Goal: Transaction & Acquisition: Download file/media

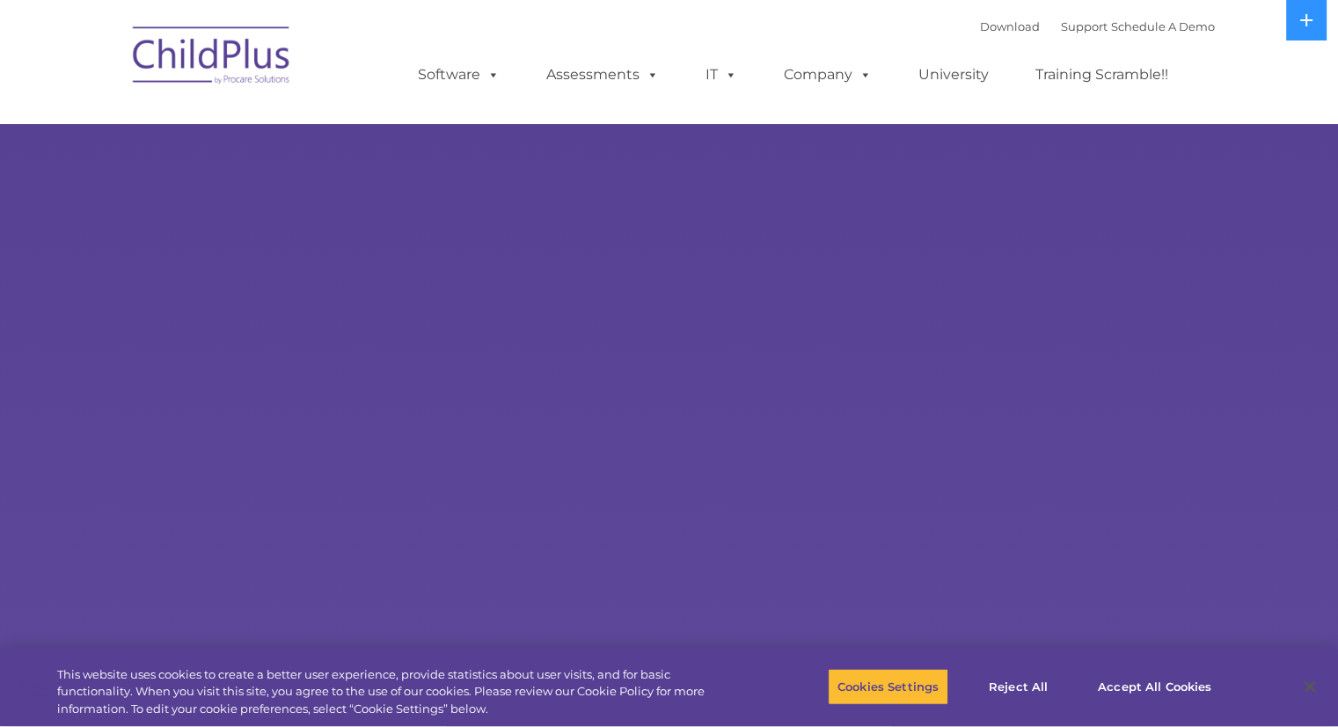
select select "MEDIUM"
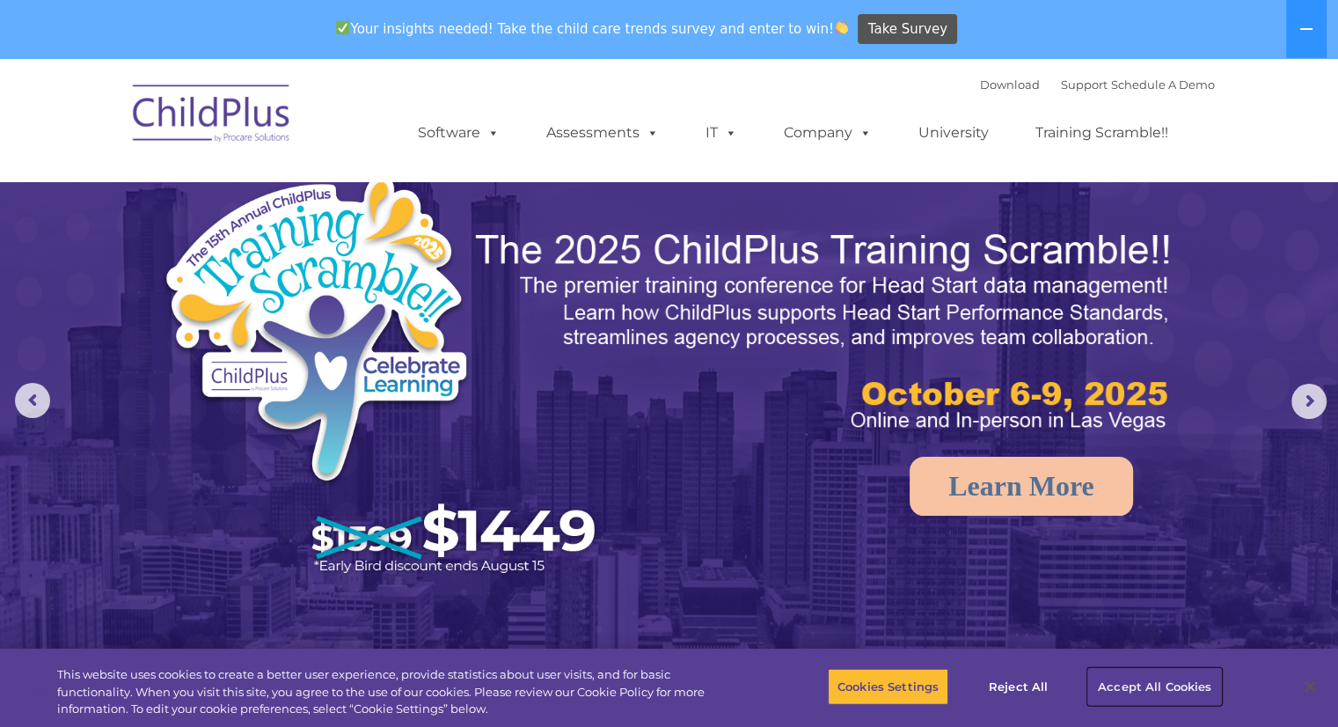
click at [1147, 692] on button "Accept All Cookies" at bounding box center [1154, 686] width 133 height 37
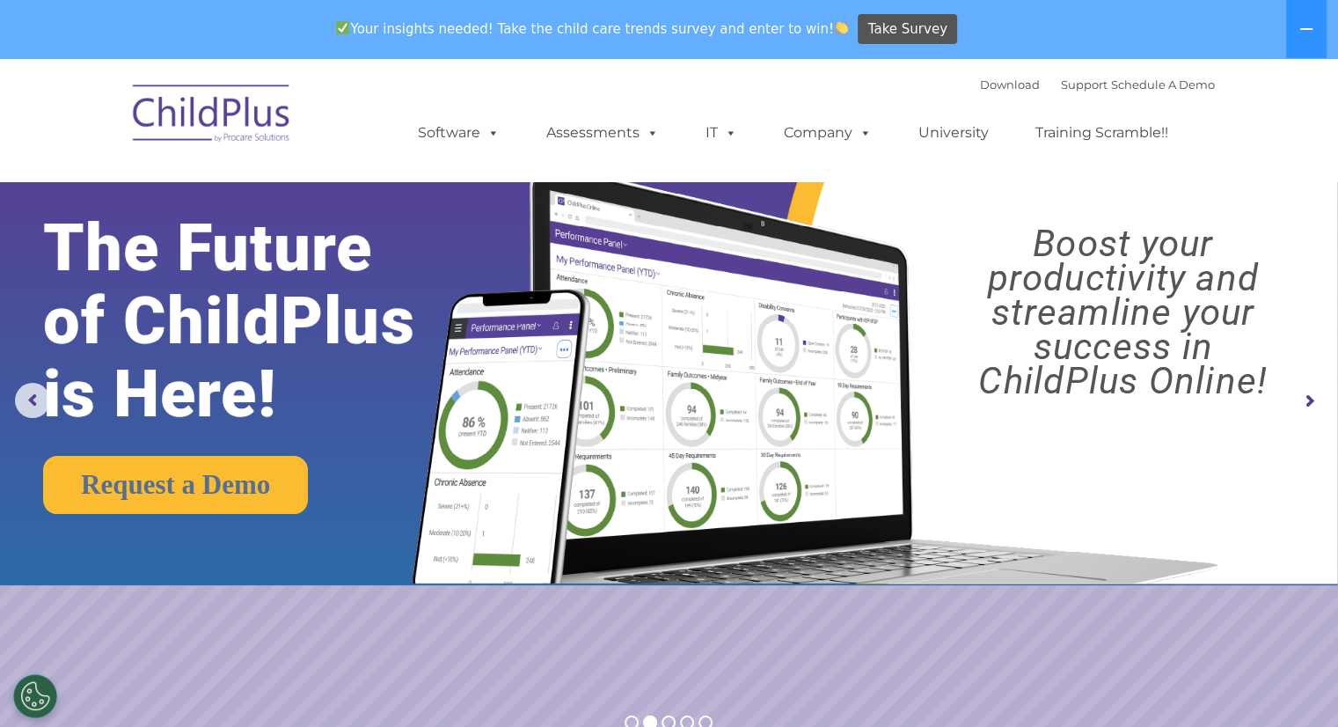
click at [1313, 398] on rs-arrow at bounding box center [1309, 401] width 35 height 35
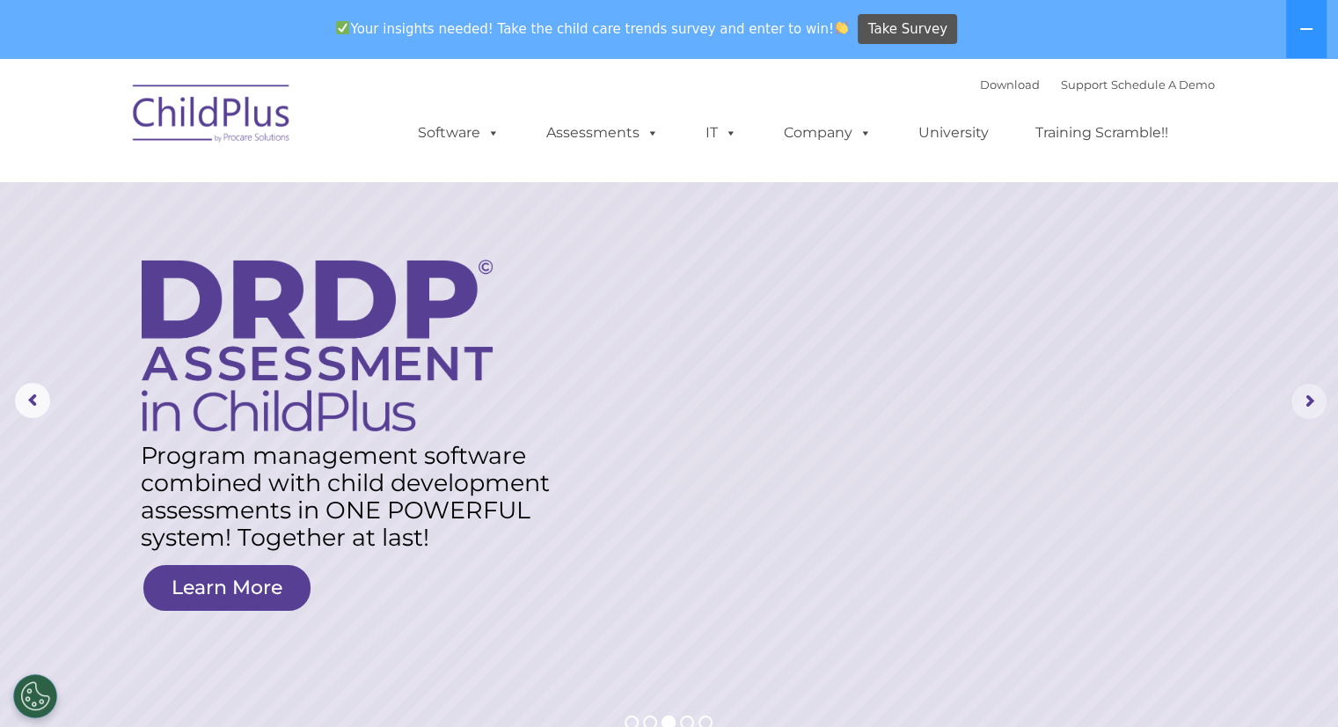
click at [1307, 399] on rs-arrow at bounding box center [1309, 401] width 35 height 35
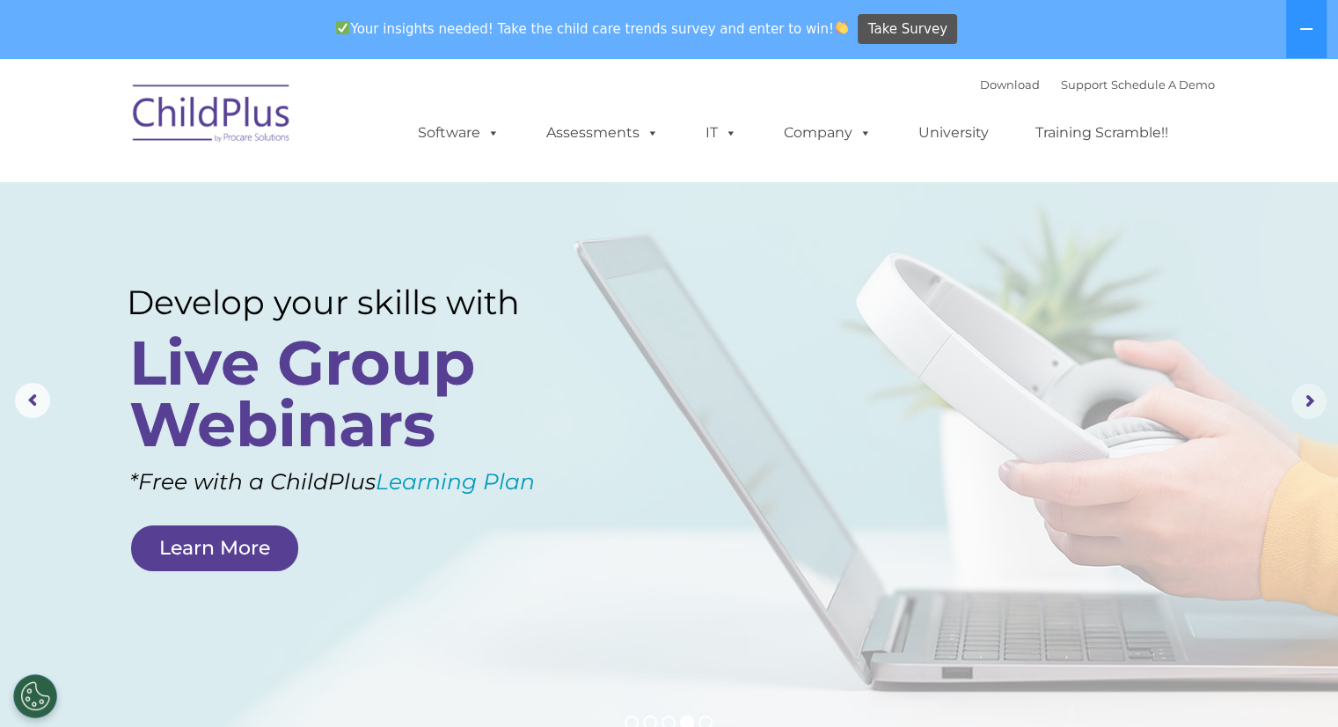
click at [1307, 399] on rs-arrow at bounding box center [1309, 401] width 35 height 35
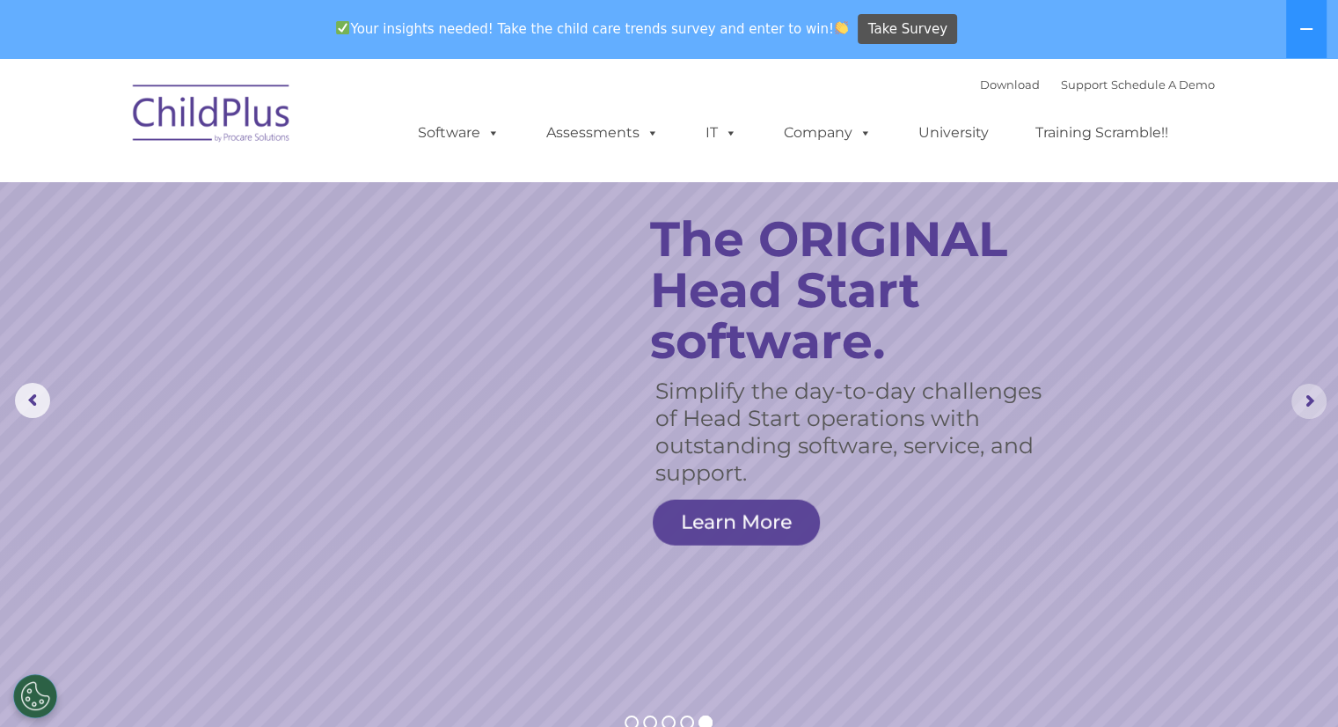
click at [1307, 399] on rs-arrow at bounding box center [1309, 401] width 35 height 35
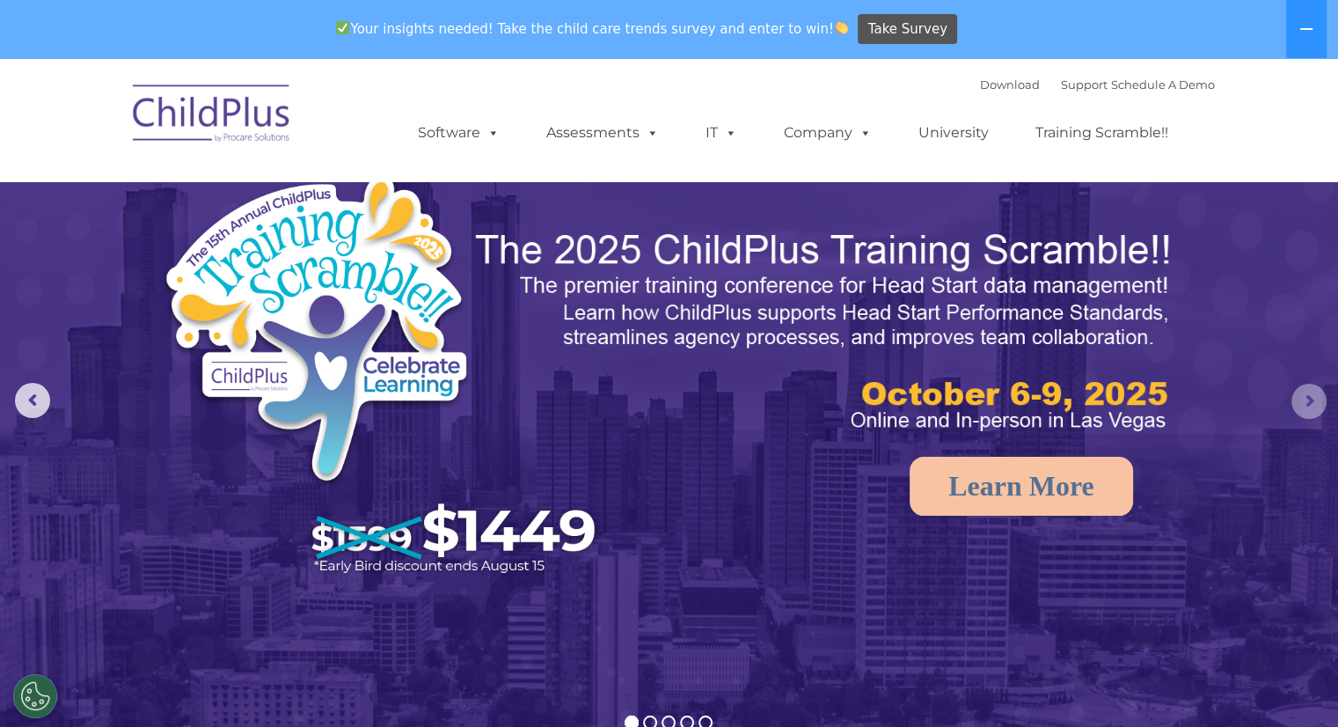
click at [1307, 399] on rs-arrow at bounding box center [1309, 401] width 35 height 35
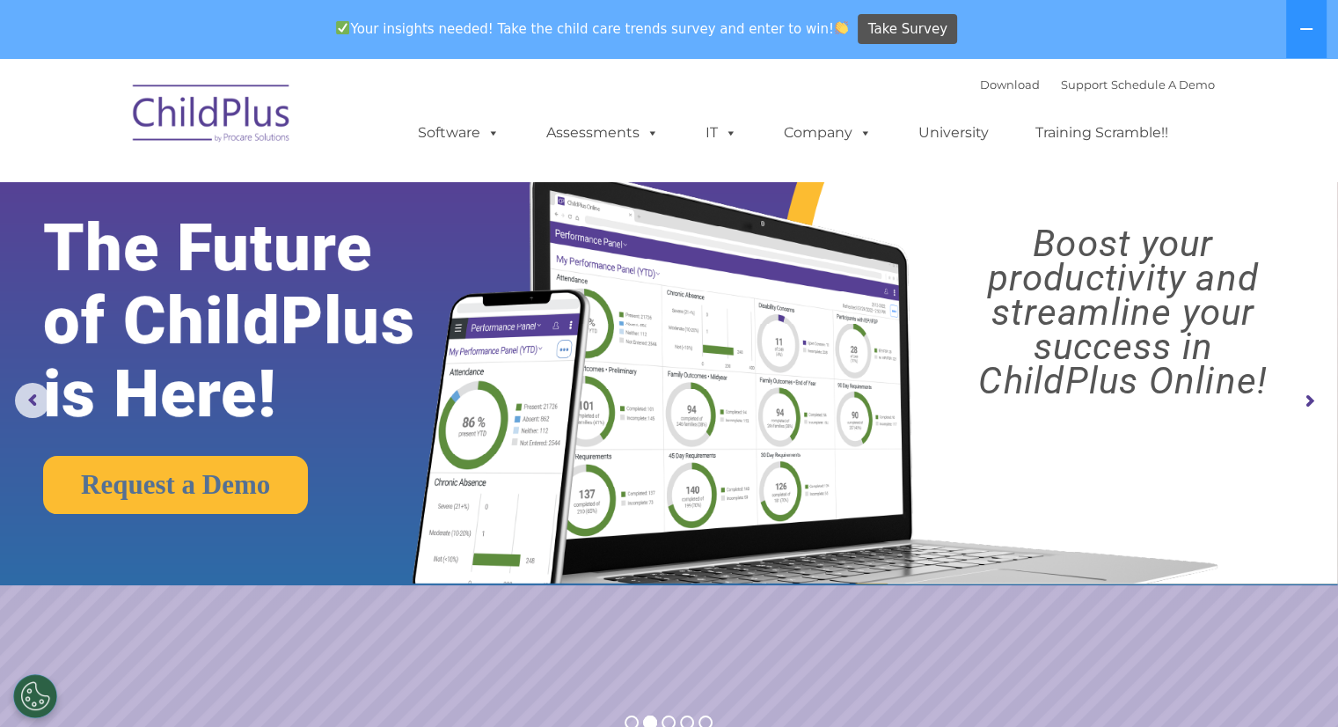
click at [1307, 399] on rs-arrow at bounding box center [1309, 401] width 35 height 35
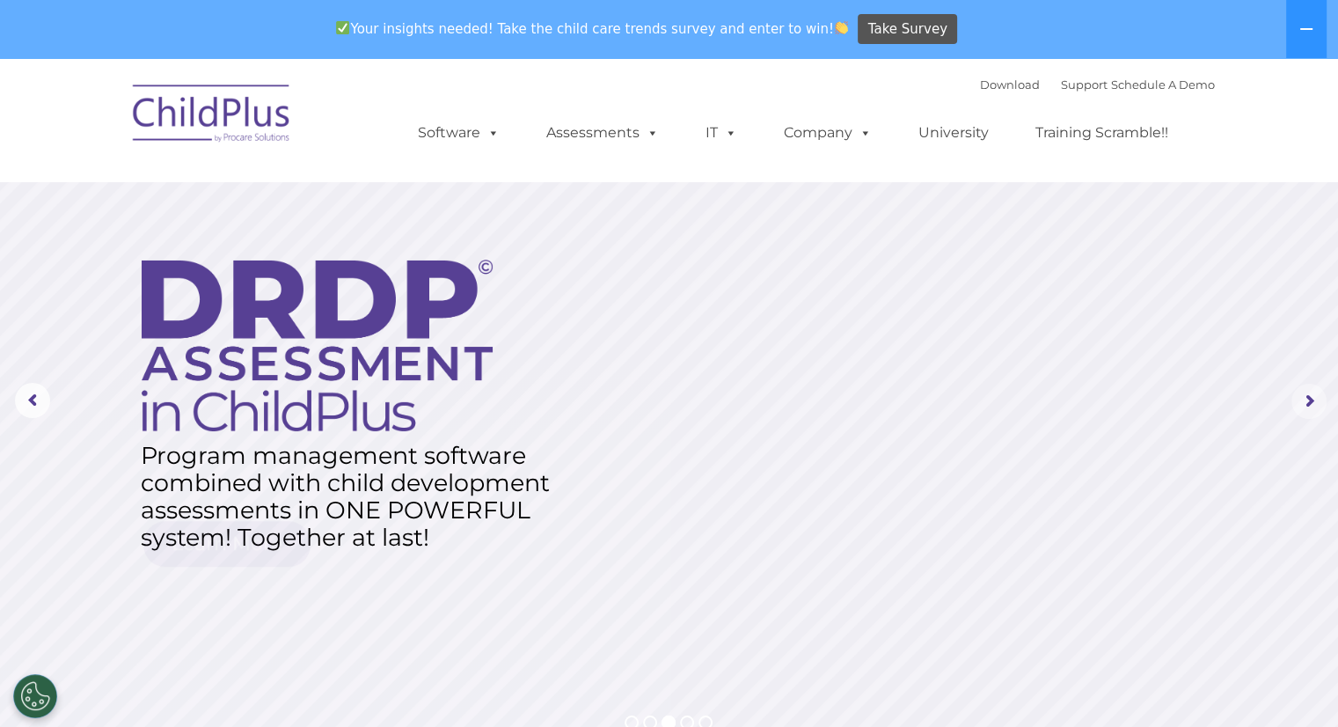
click at [1307, 399] on rs-arrow at bounding box center [1309, 401] width 35 height 35
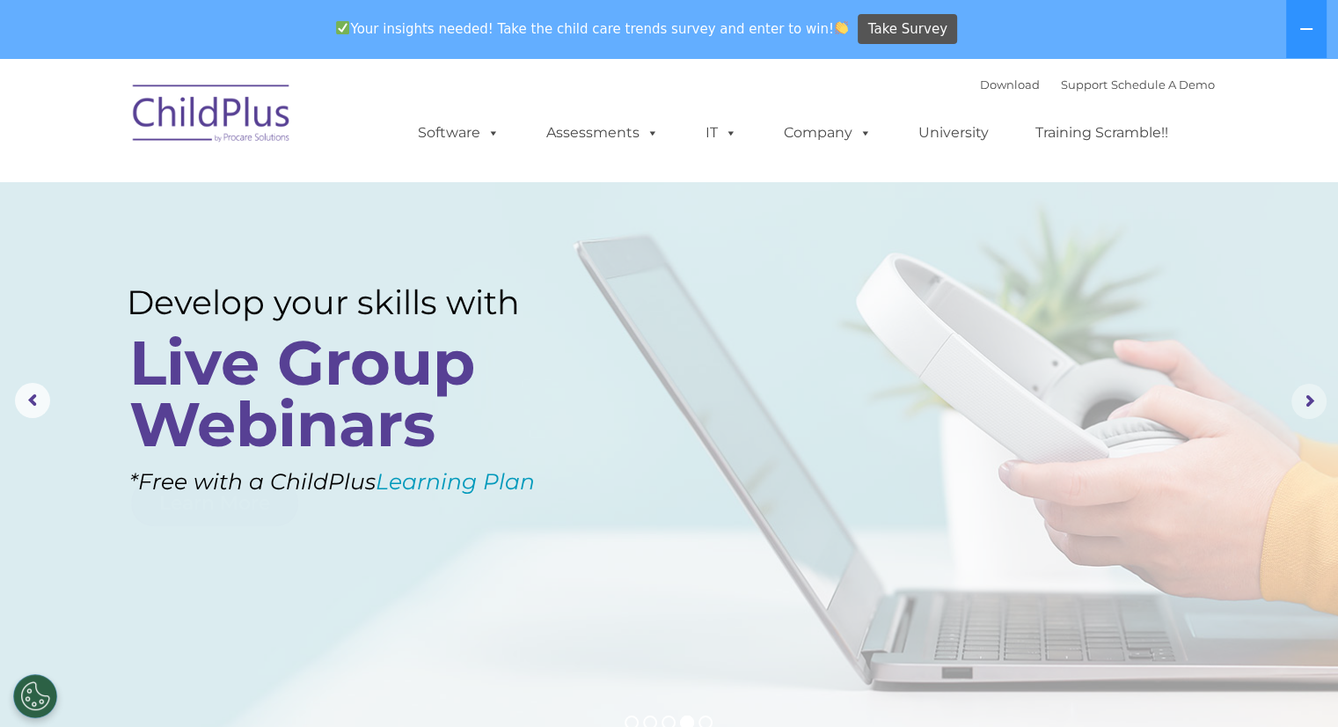
click at [1307, 399] on rs-arrow at bounding box center [1309, 401] width 35 height 35
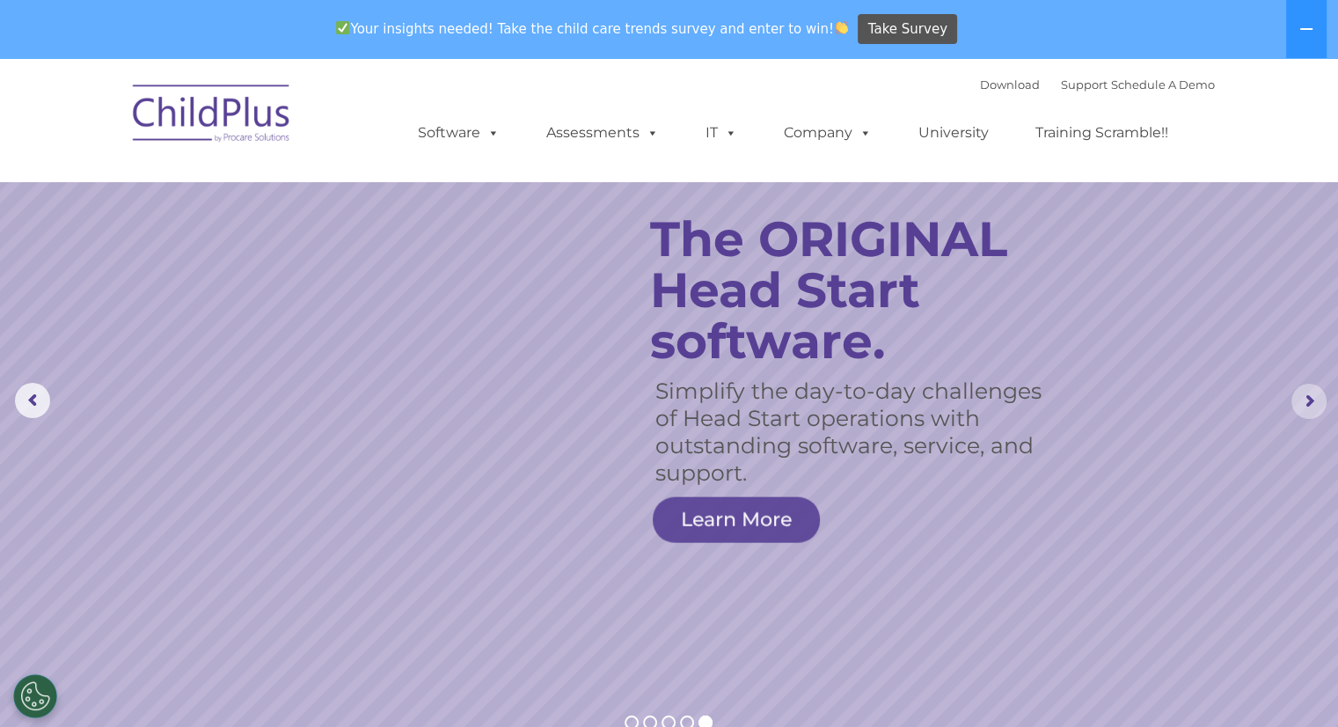
click at [1307, 399] on rs-arrow at bounding box center [1309, 401] width 35 height 35
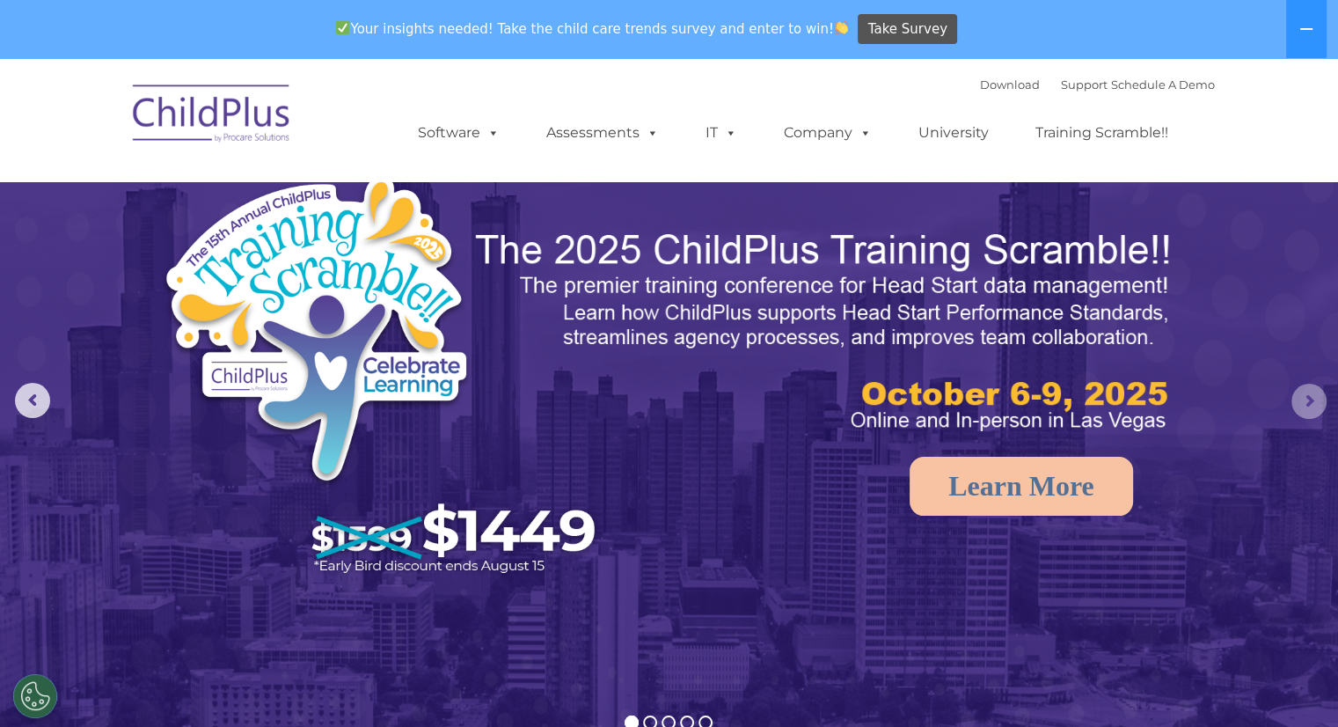
click at [1307, 399] on rs-arrow at bounding box center [1309, 401] width 35 height 35
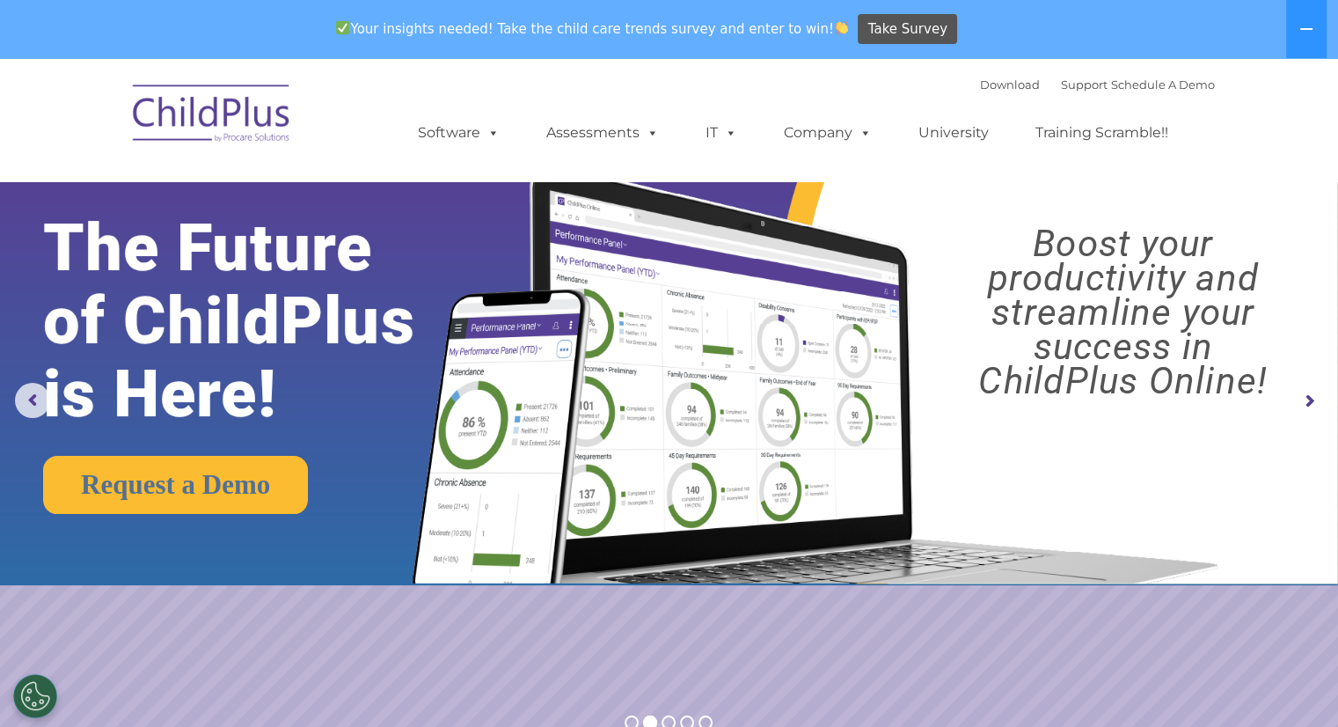
click at [1307, 399] on rs-arrow at bounding box center [1309, 401] width 35 height 35
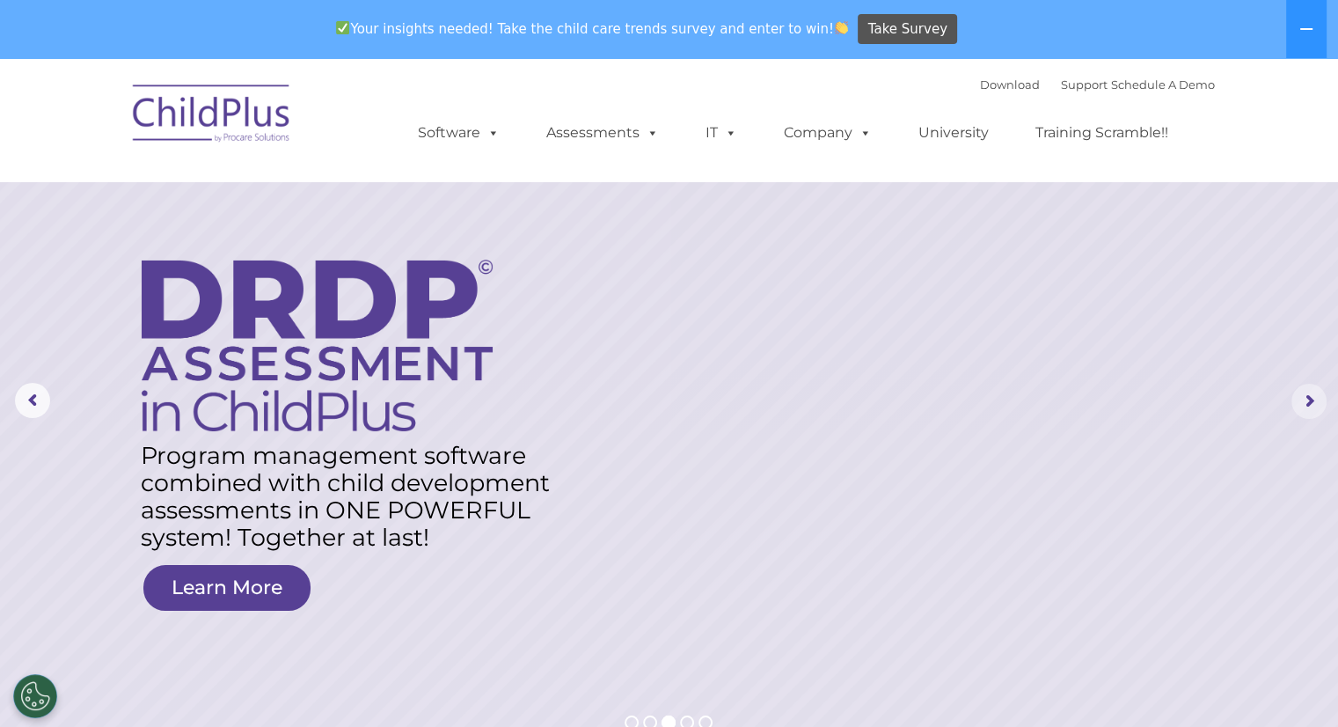
click at [1307, 399] on rs-arrow at bounding box center [1309, 401] width 35 height 35
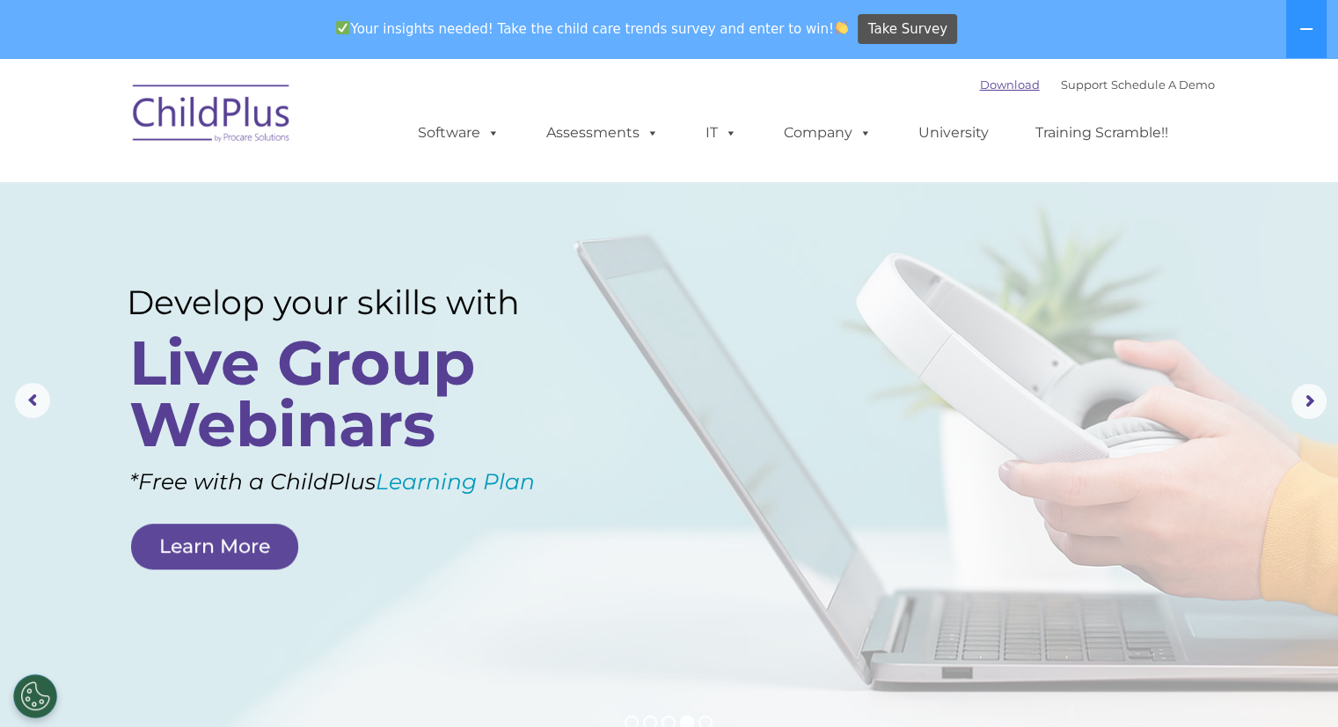
click at [984, 87] on link "Download" at bounding box center [1010, 84] width 60 height 14
